Goal: Task Accomplishment & Management: Complete application form

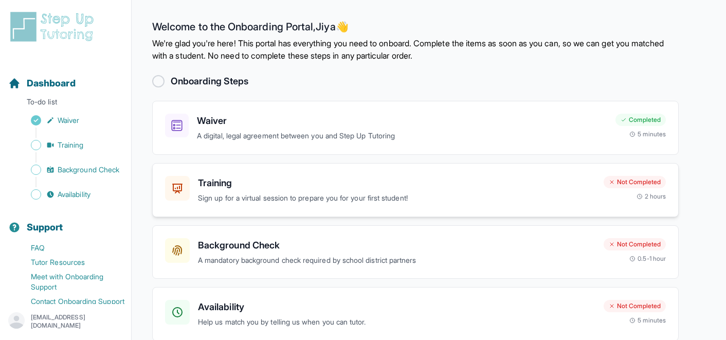
click at [360, 198] on p "Sign up for a virtual session to prepare you for your first student!" at bounding box center [396, 198] width 397 height 12
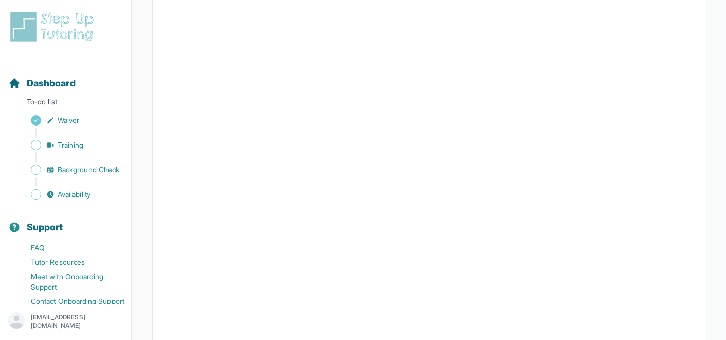
scroll to position [240, 0]
click at [87, 142] on link "Training" at bounding box center [69, 145] width 123 height 14
click at [63, 33] on img at bounding box center [53, 26] width 91 height 33
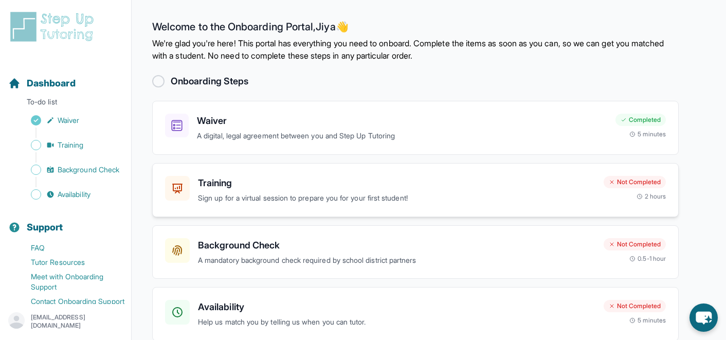
scroll to position [48, 0]
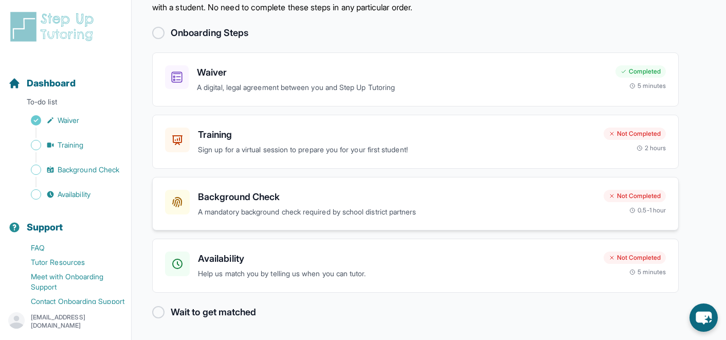
click at [391, 216] on p "A mandatory background check required by school district partners" at bounding box center [396, 212] width 397 height 12
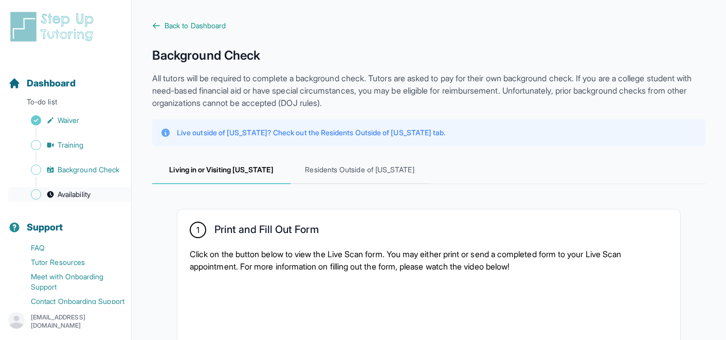
click at [90, 191] on span "Availability" at bounding box center [74, 194] width 33 height 10
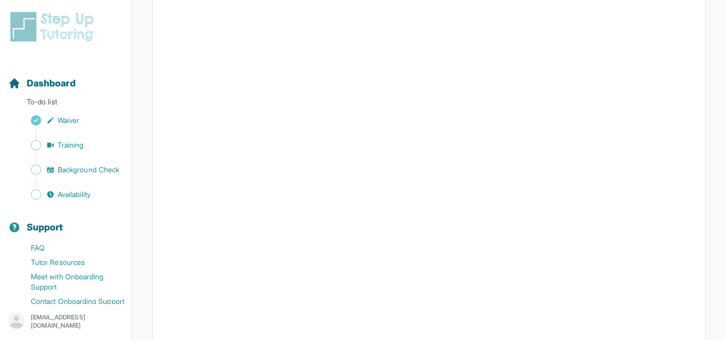
scroll to position [211, 0]
click at [67, 164] on link "Background Check" at bounding box center [69, 169] width 123 height 14
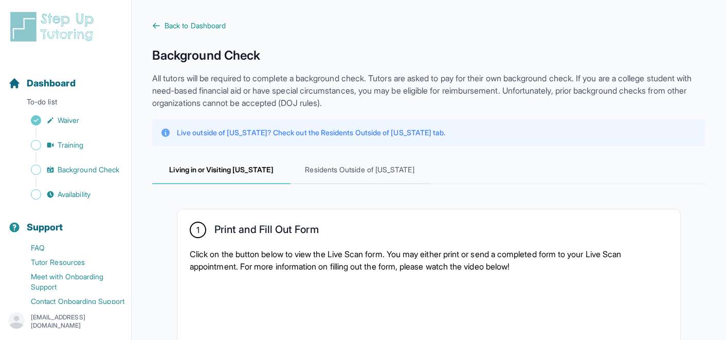
click at [68, 180] on div "Sidebar" at bounding box center [67, 182] width 119 height 10
click at [68, 192] on span "Availability" at bounding box center [74, 194] width 33 height 10
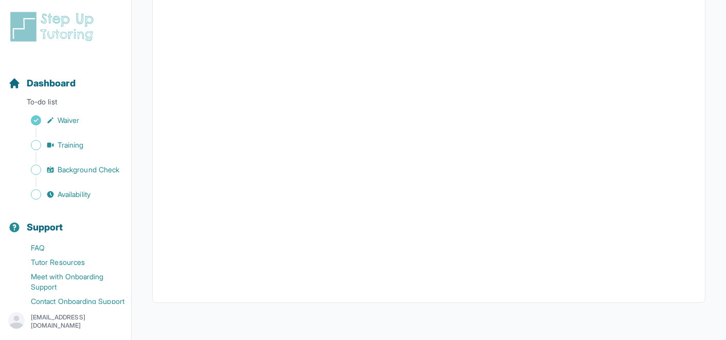
scroll to position [257, 0]
